Goal: Task Accomplishment & Management: Use online tool/utility

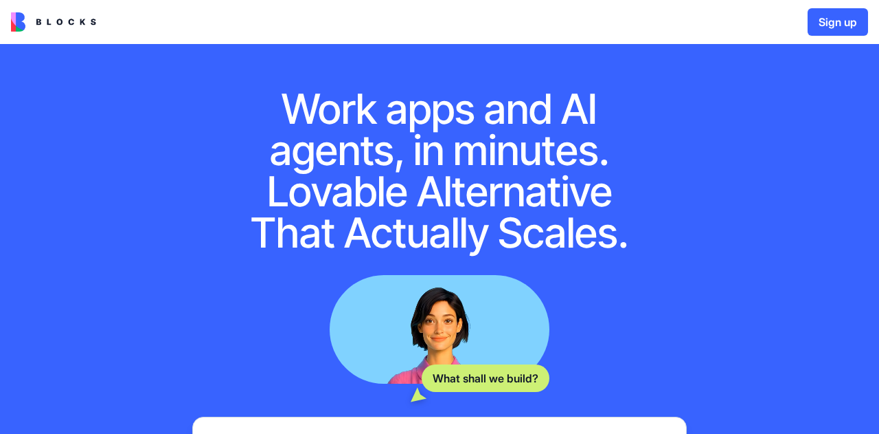
scroll to position [178, 0]
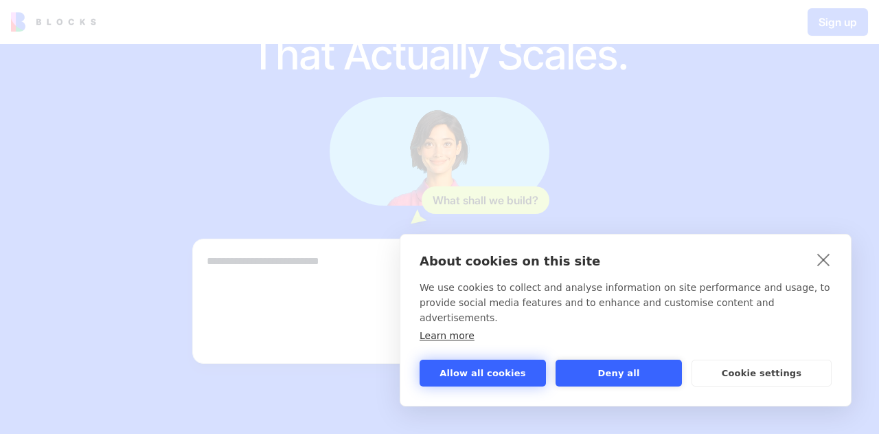
click at [497, 382] on button "Allow all cookies" at bounding box center [483, 372] width 126 height 27
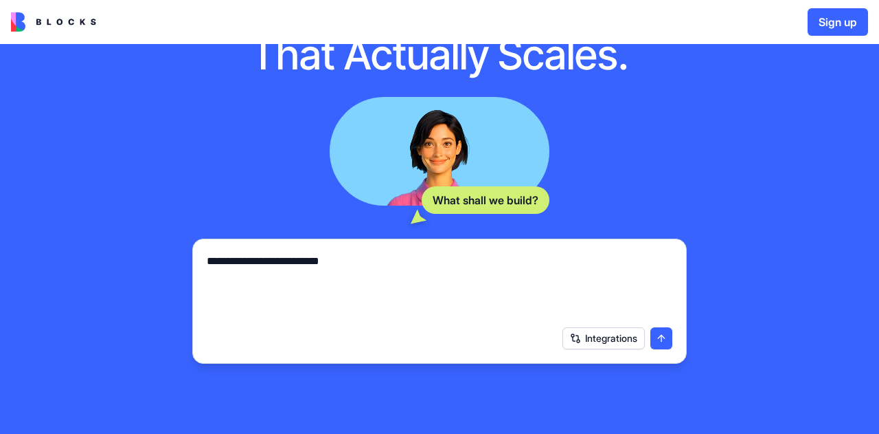
scroll to position [0, 0]
click at [493, 258] on textarea "**********" at bounding box center [440, 286] width 466 height 66
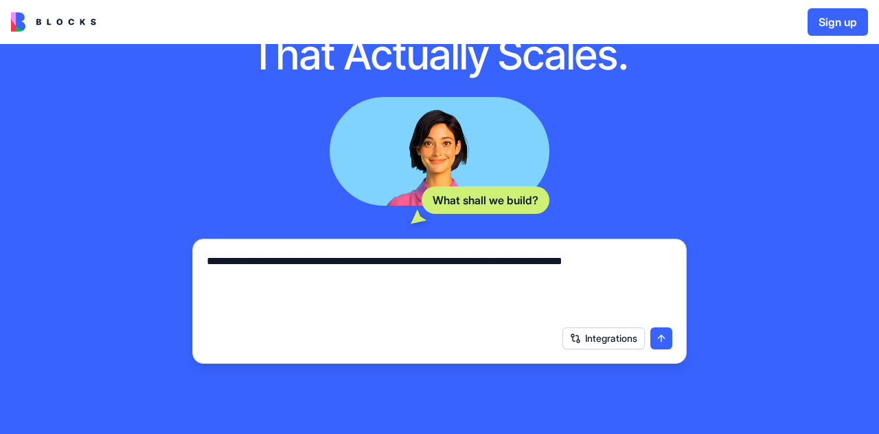
type textarea "**********"
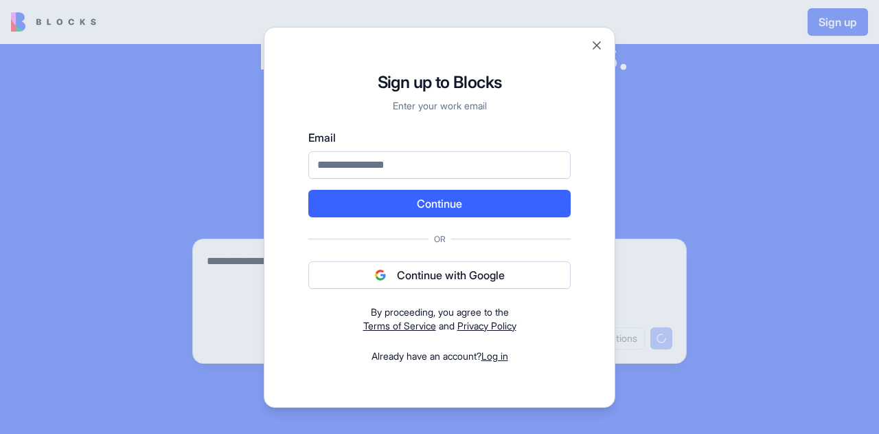
click at [532, 273] on button "Continue with Google" at bounding box center [439, 274] width 262 height 27
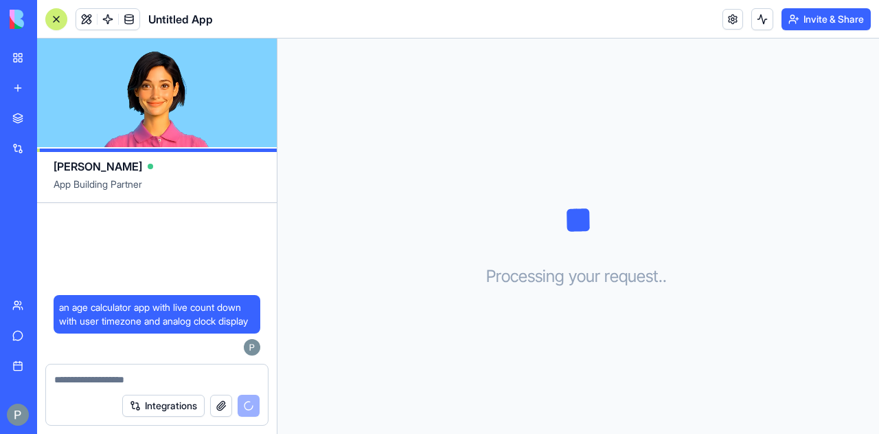
click at [74, 176] on div "[PERSON_NAME] App Building Partner" at bounding box center [157, 175] width 240 height 56
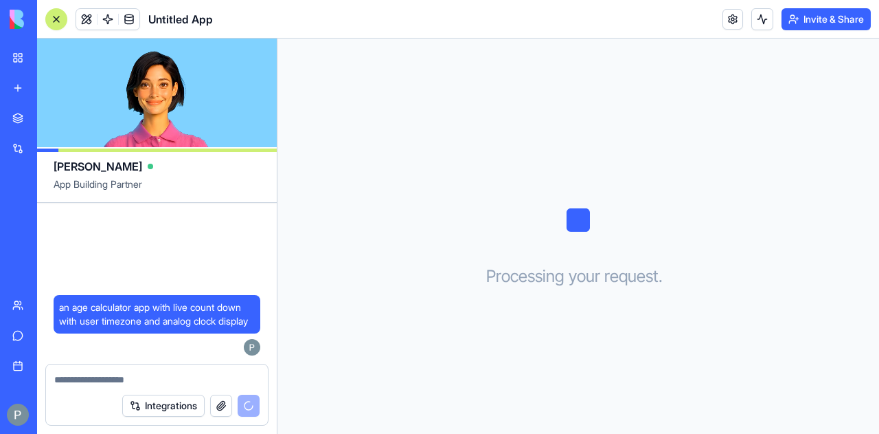
click at [148, 164] on div at bounding box center [150, 166] width 5 height 5
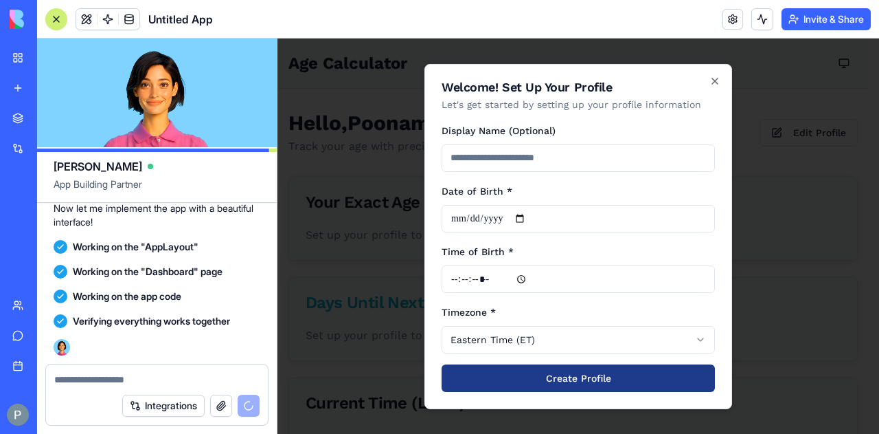
scroll to position [618, 0]
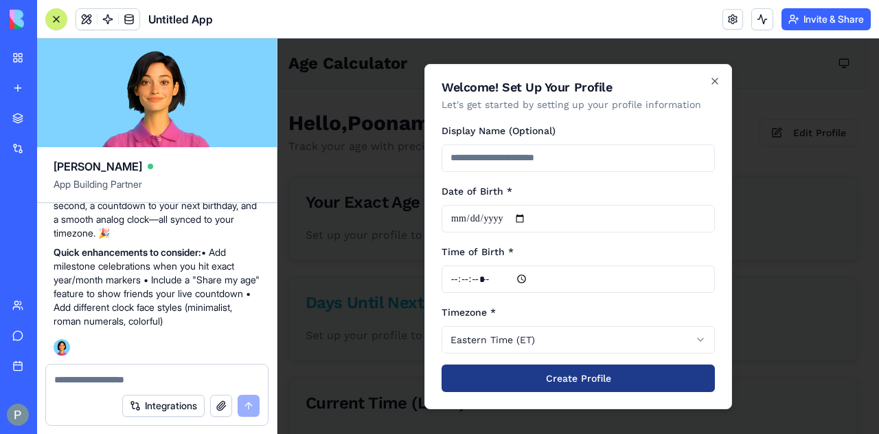
click at [818, 221] on div at bounding box center [579, 235] width 602 height 395
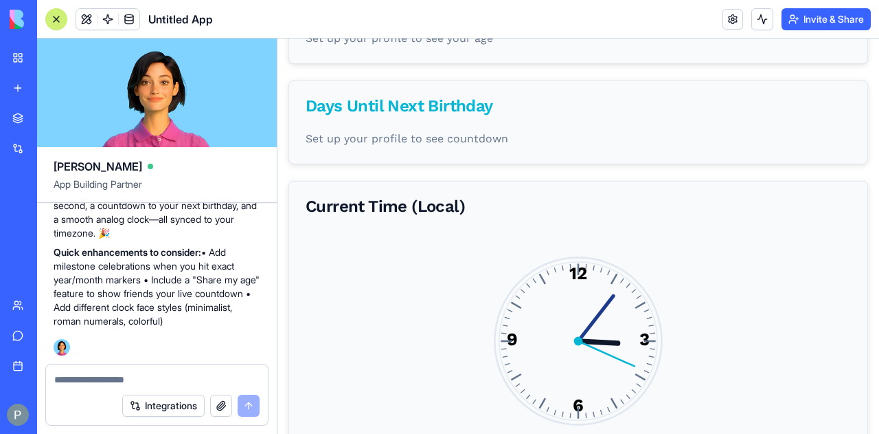
scroll to position [234, 0]
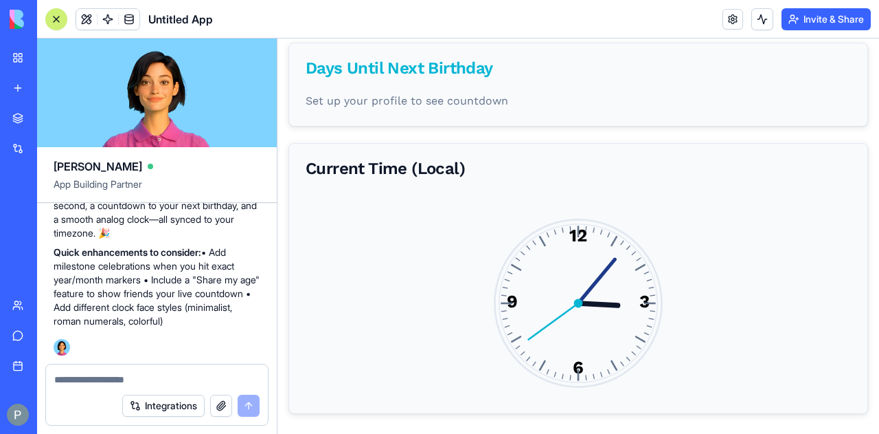
click at [526, 23] on header "Untitled App Invite & Share" at bounding box center [458, 19] width 842 height 38
click at [109, 369] on div at bounding box center [157, 375] width 222 height 22
click at [131, 374] on textarea at bounding box center [156, 379] width 205 height 14
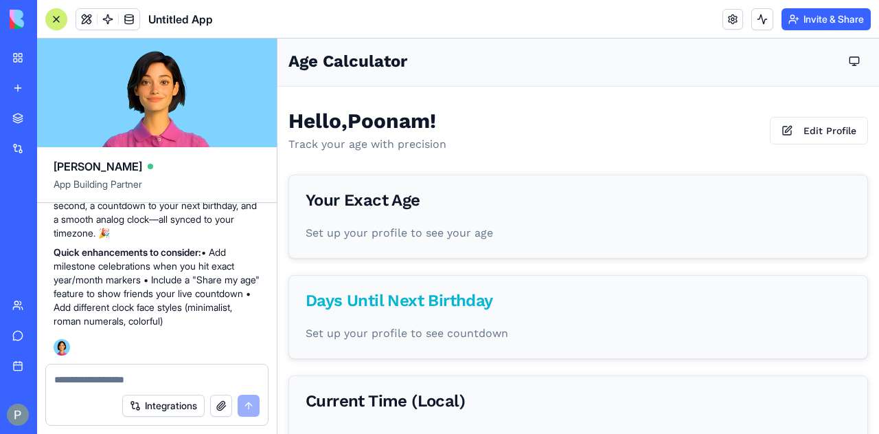
scroll to position [0, 0]
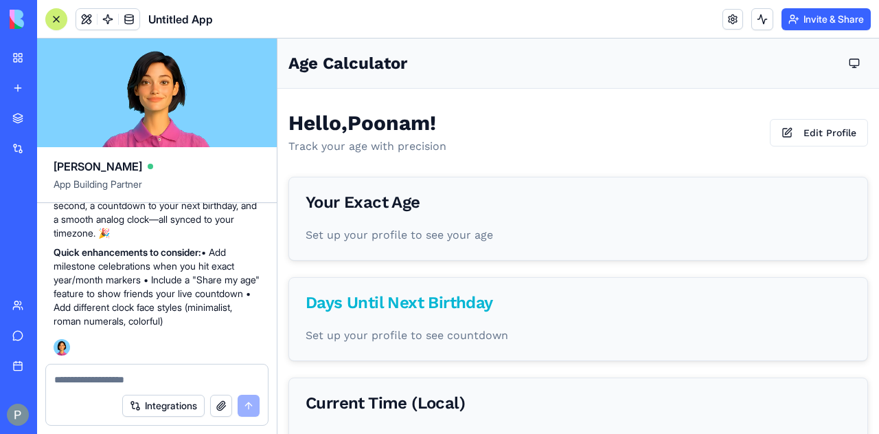
click at [436, 238] on p "Set up your profile to see your age" at bounding box center [579, 235] width 546 height 16
click at [521, 256] on div "Set up your profile to see your age" at bounding box center [578, 243] width 578 height 33
click at [827, 140] on button "Edit Profile" at bounding box center [819, 132] width 98 height 27
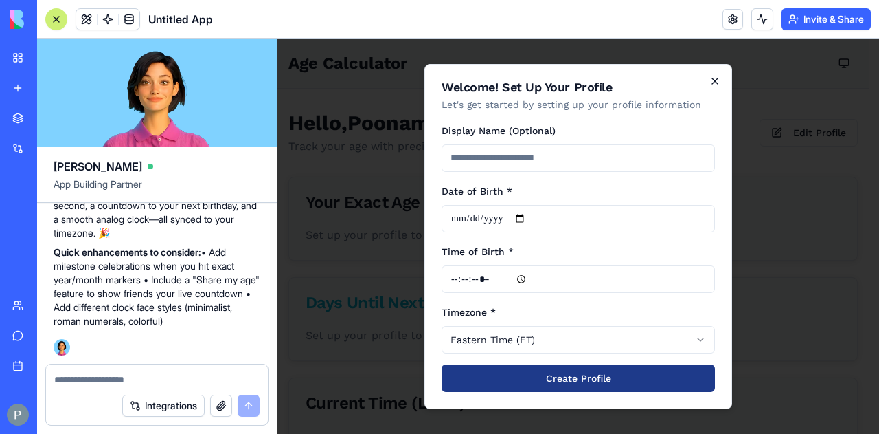
click at [717, 85] on icon "button" at bounding box center [715, 81] width 11 height 11
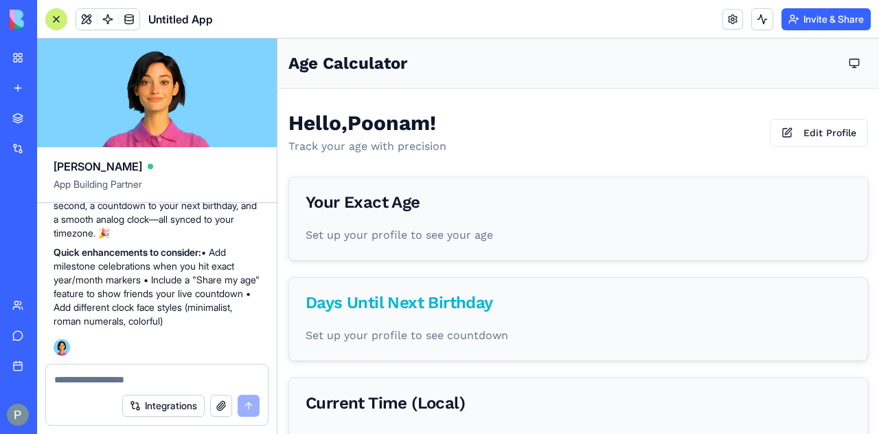
click at [178, 372] on div at bounding box center [157, 375] width 222 height 22
click at [131, 387] on div "Integrations" at bounding box center [157, 405] width 222 height 38
click at [150, 381] on textarea at bounding box center [156, 379] width 205 height 14
type textarea "**********"
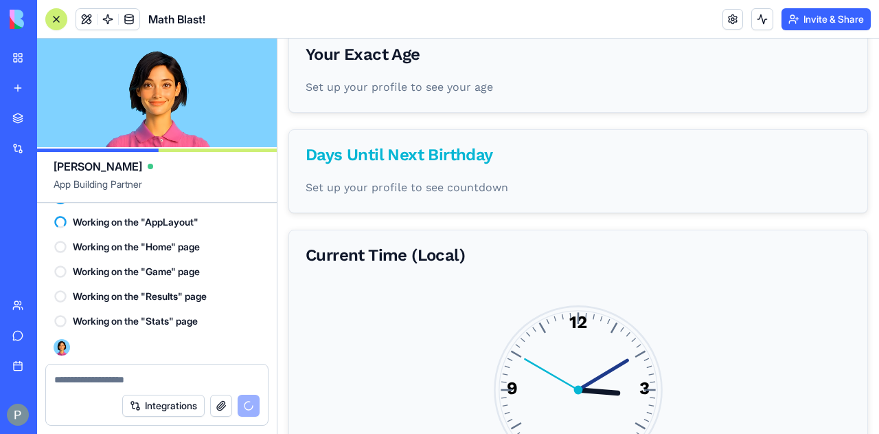
scroll to position [150, 0]
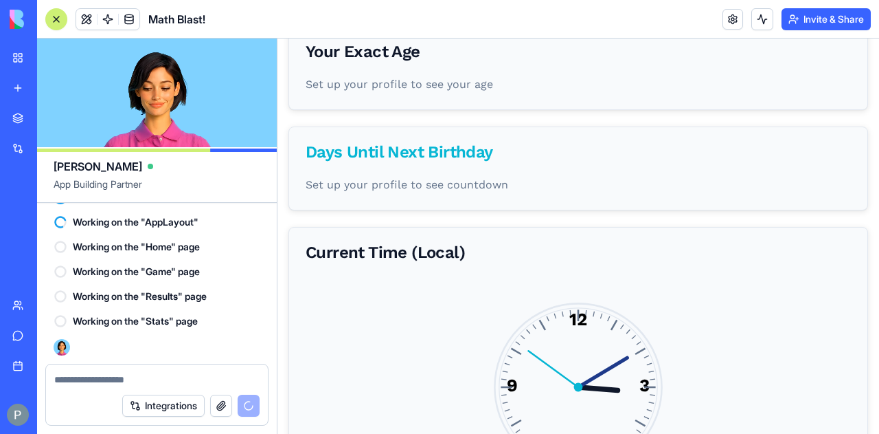
click at [232, 333] on div "Working on the "Stats" page" at bounding box center [157, 320] width 207 height 25
